Goal: Task Accomplishment & Management: Manage account settings

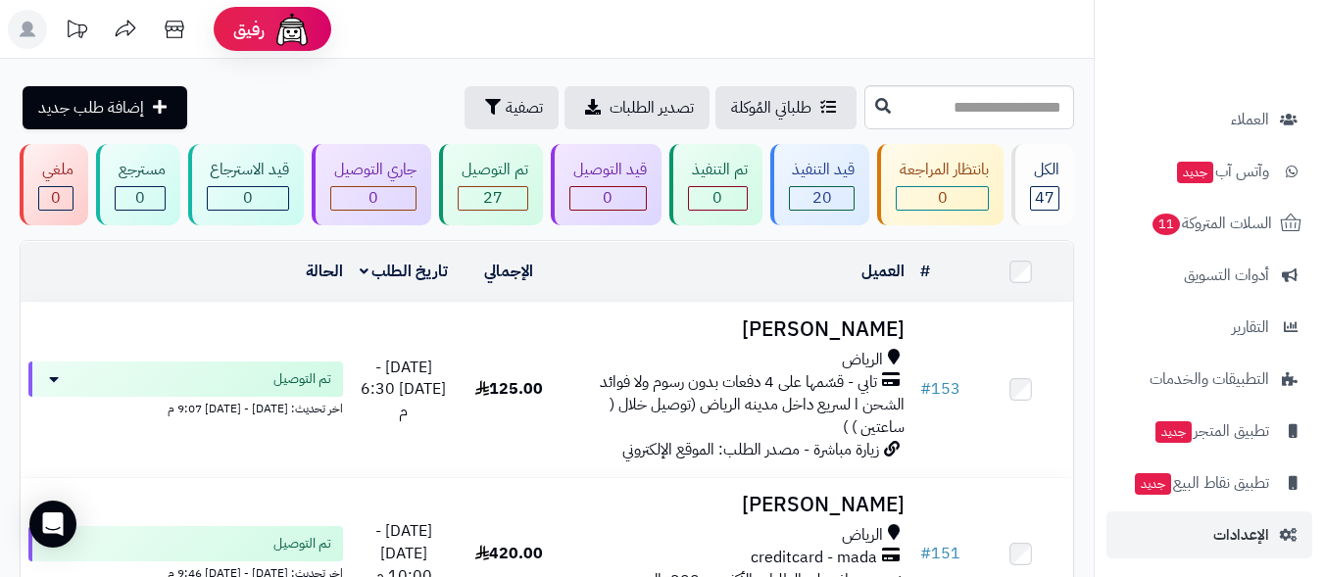
scroll to position [319, 0]
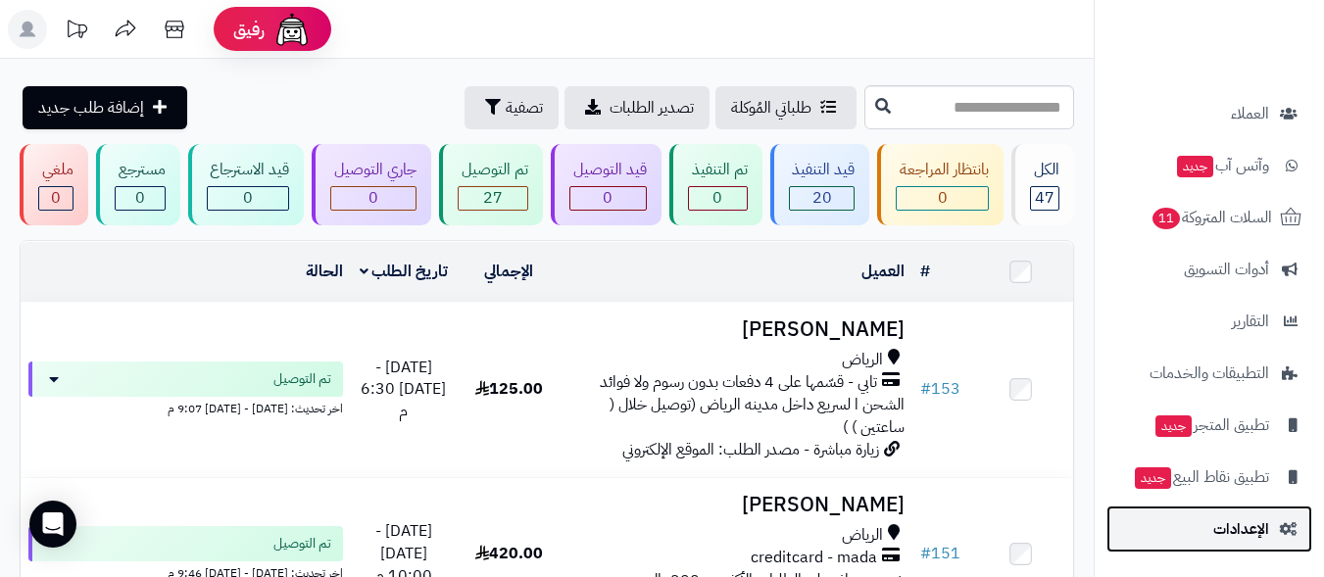
click at [1237, 530] on span "الإعدادات" at bounding box center [1241, 528] width 56 height 27
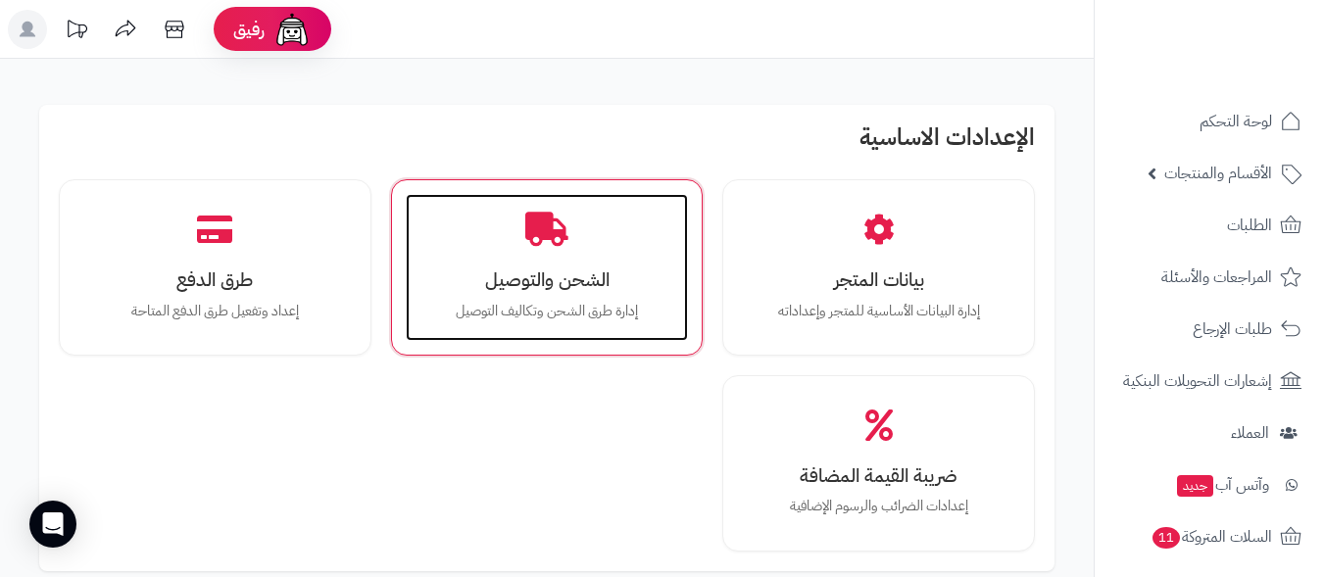
click at [554, 290] on h3 "الشحن والتوصيل" at bounding box center [547, 279] width 244 height 21
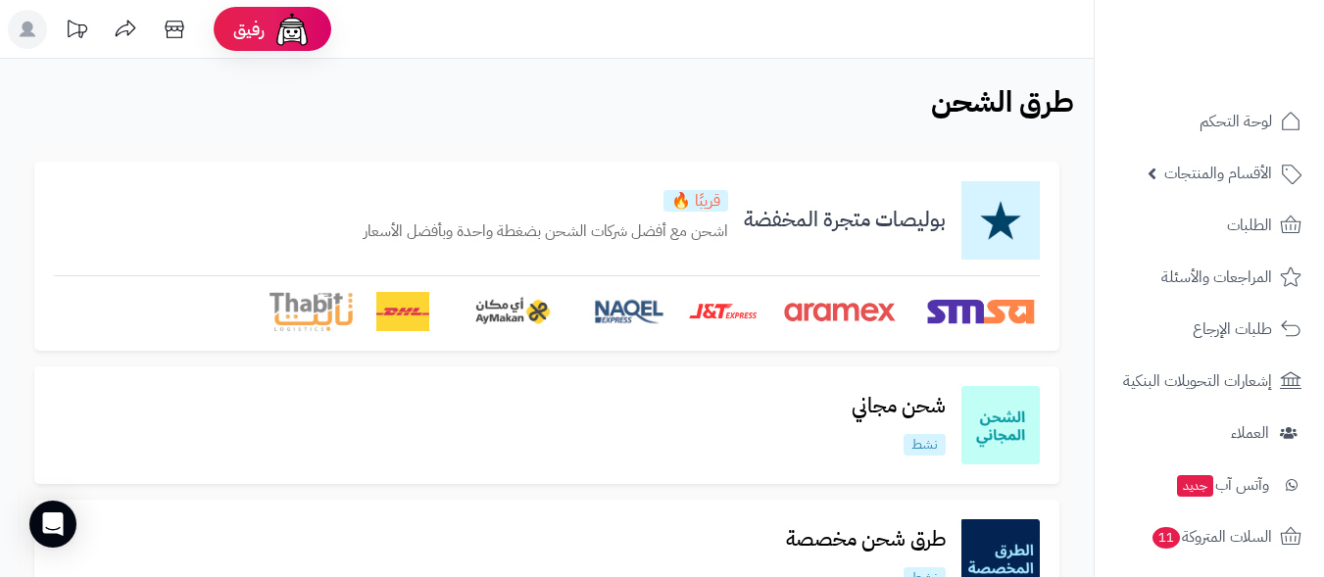
click at [787, 226] on h3 "بوليصات متجرة المخفضة" at bounding box center [844, 220] width 233 height 23
click at [657, 231] on p "اشحن مع أفضل شركات الشحن بضغطة واحدة وبأفضل الأسعار" at bounding box center [545, 231] width 364 height 23
click at [587, 235] on p "اشحن مع أفضل شركات الشحن بضغطة واحدة وبأفضل الأسعار" at bounding box center [545, 231] width 364 height 23
